Goal: Task Accomplishment & Management: Manage account settings

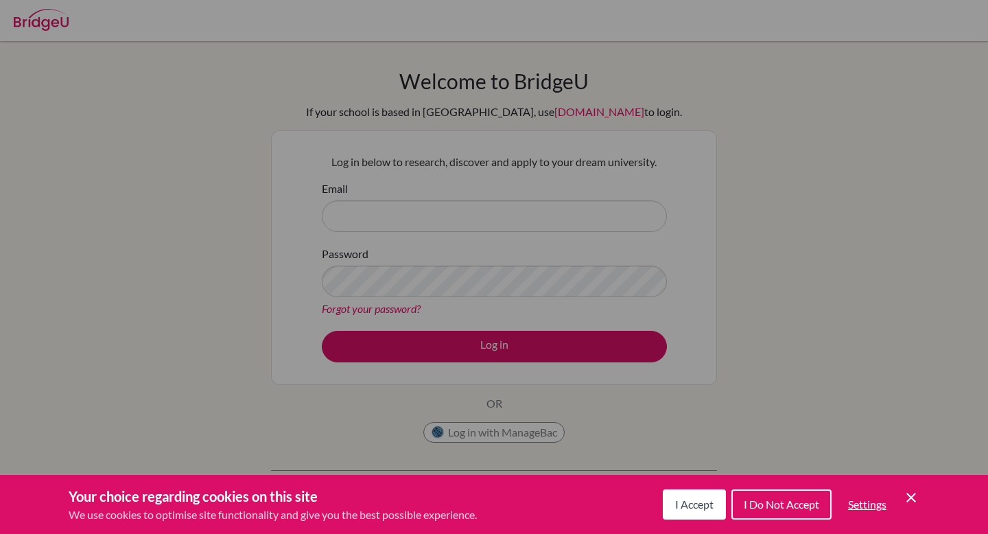
click at [914, 494] on icon "Save and close" at bounding box center [911, 497] width 10 height 10
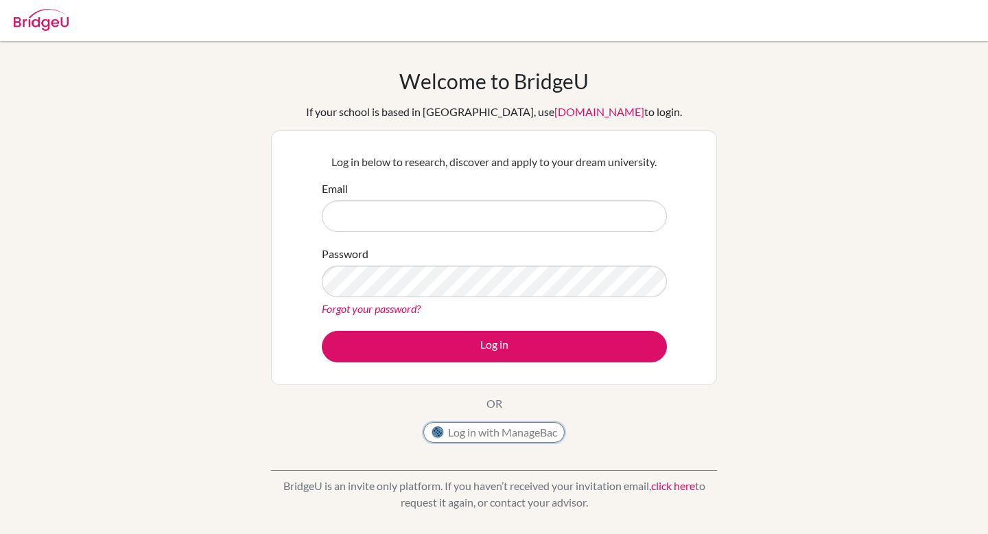
click at [525, 431] on button "Log in with ManageBac" at bounding box center [493, 432] width 141 height 21
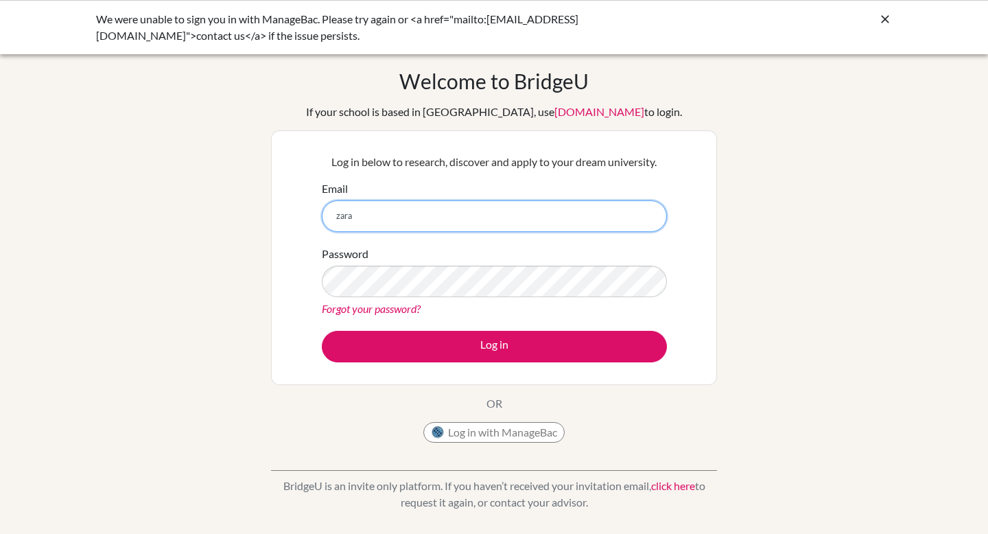
click at [396, 204] on input "zara" at bounding box center [494, 216] width 345 height 32
type input "[EMAIL_ADDRESS][PERSON_NAME][DOMAIN_NAME]"
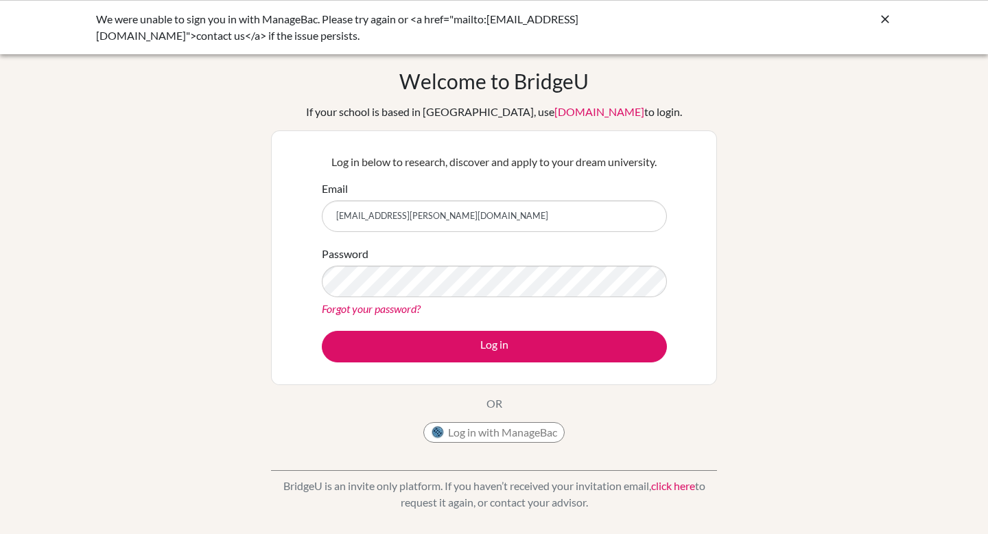
click at [473, 323] on form "Email [EMAIL_ADDRESS][PERSON_NAME][DOMAIN_NAME] Password Forgot your password? …" at bounding box center [494, 271] width 345 height 182
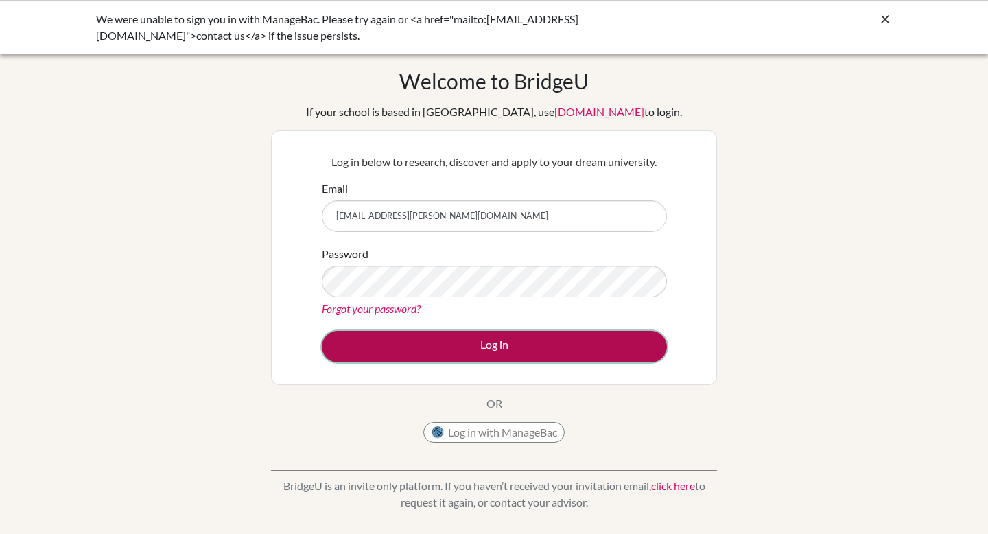
click at [474, 353] on button "Log in" at bounding box center [494, 347] width 345 height 32
